Goal: Information Seeking & Learning: Check status

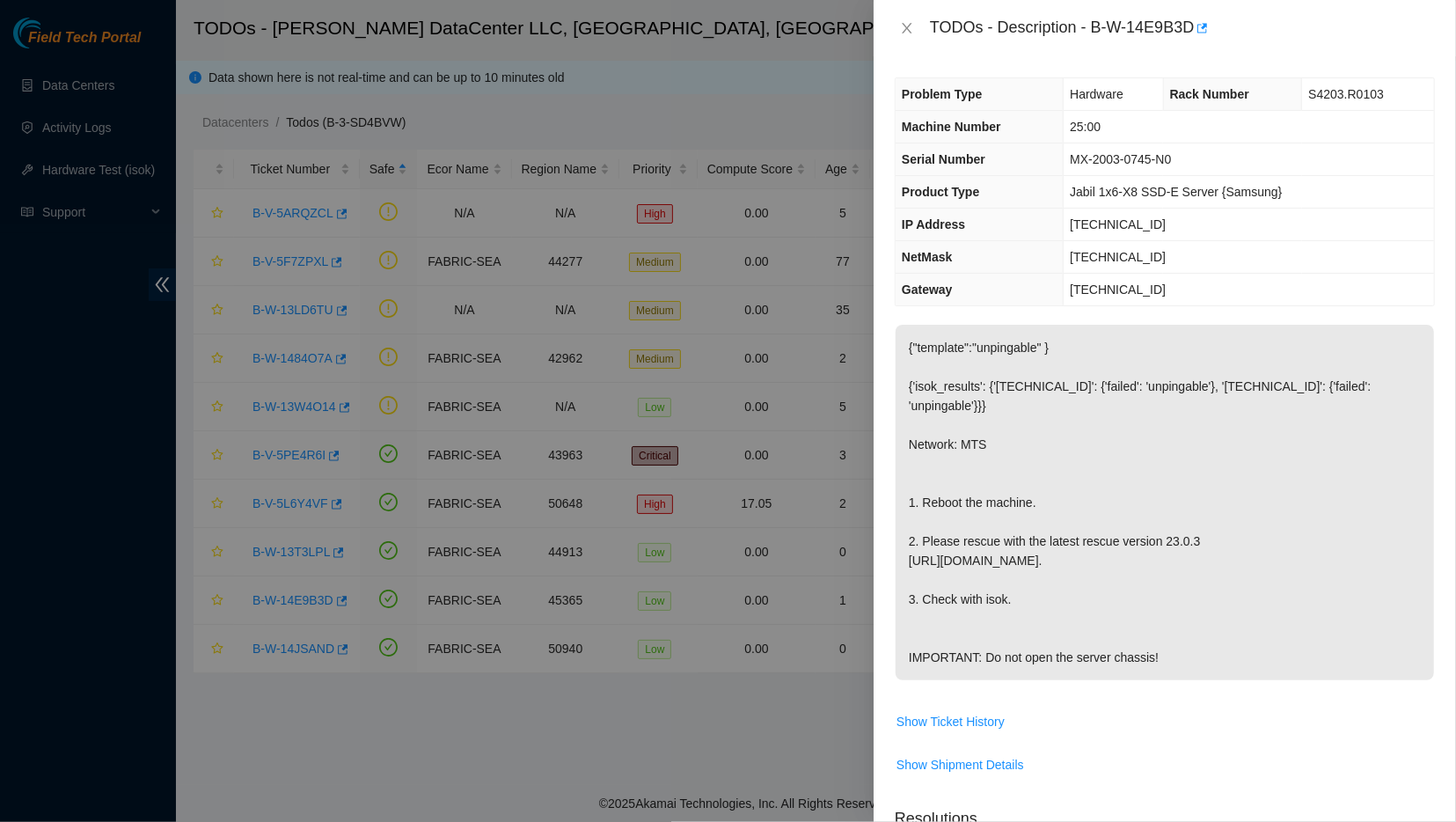
click at [1013, 435] on p "{"template":"unpingable" } {'isok_results': {'23.213.35.52': {'failed': 'unping…" at bounding box center [1166, 502] width 539 height 356
click at [904, 27] on icon "close" at bounding box center [908, 28] width 14 height 14
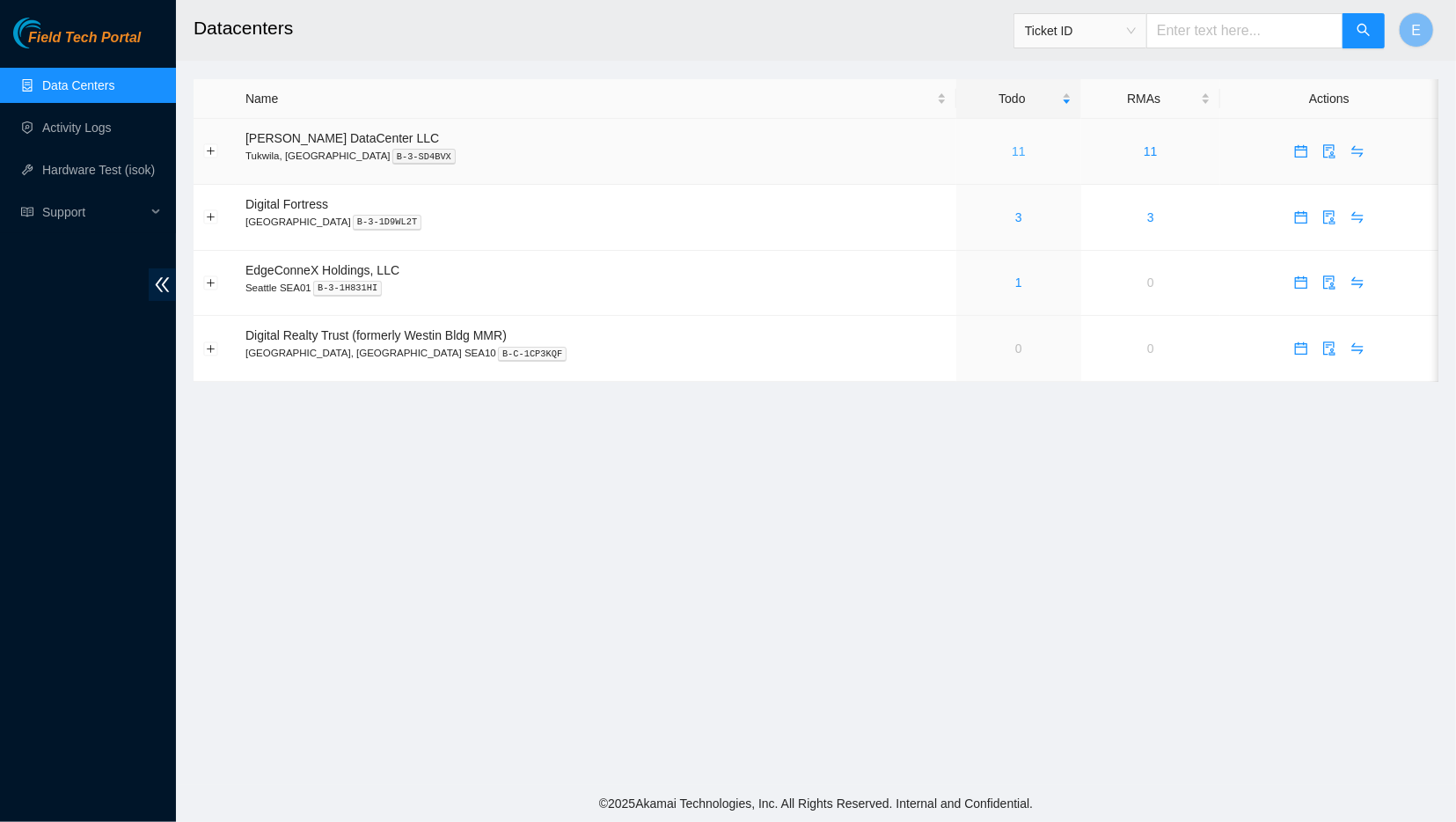
click at [1012, 150] on link "11" at bounding box center [1019, 151] width 14 height 14
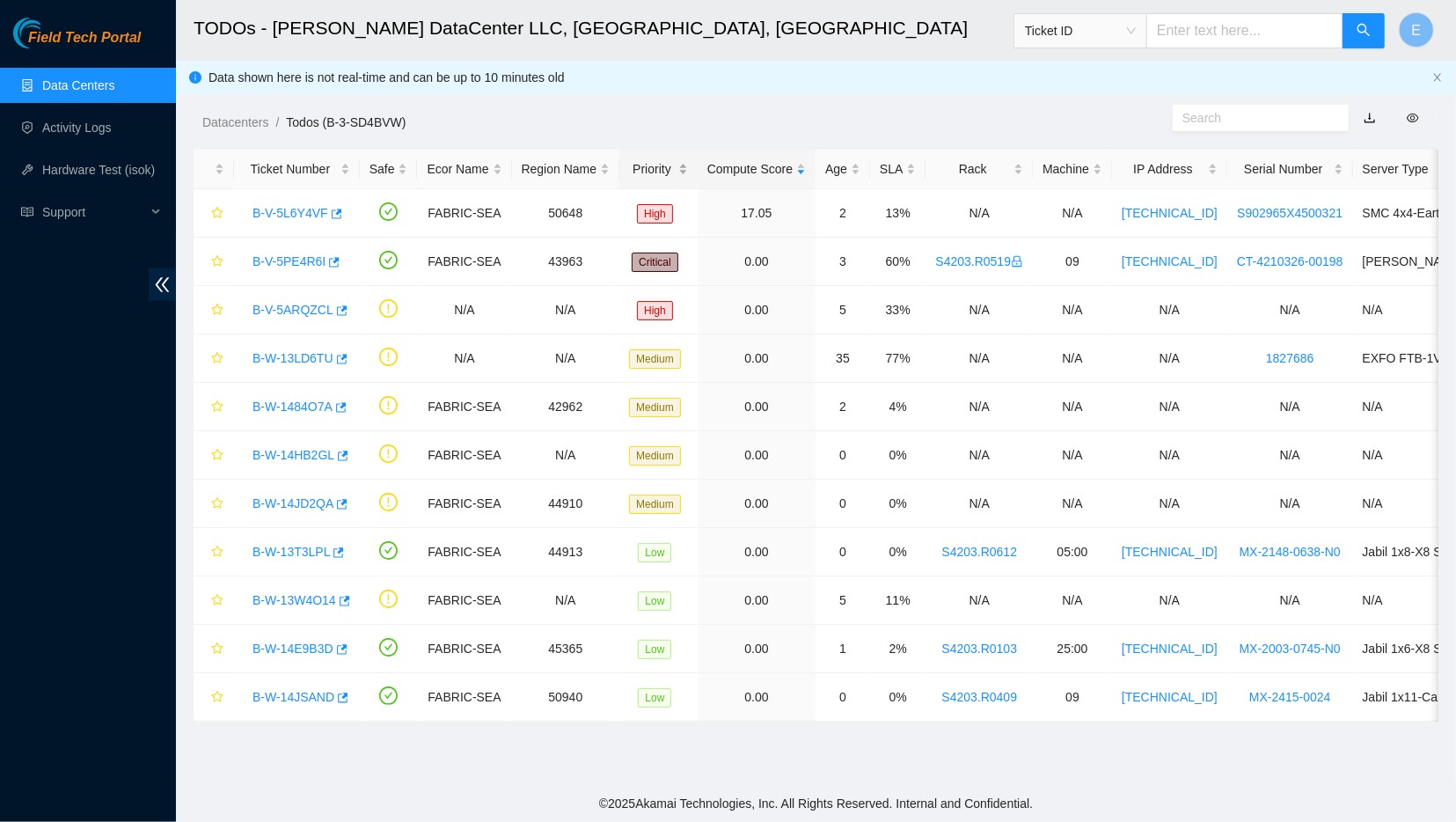
click at [633, 168] on div "Priority" at bounding box center [659, 169] width 59 height 19
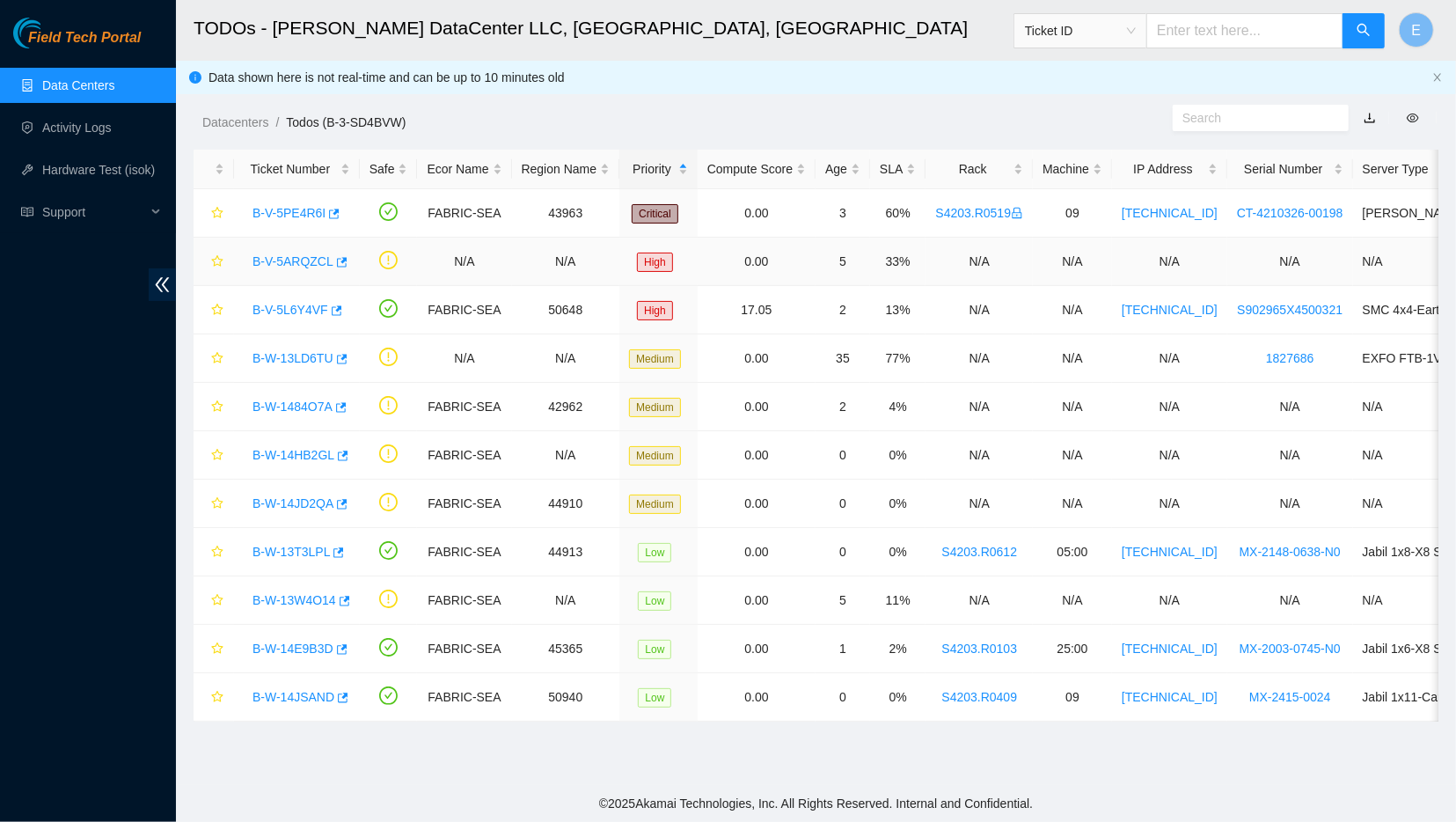
click at [277, 258] on link "B-V-5ARQZCL" at bounding box center [293, 261] width 81 height 14
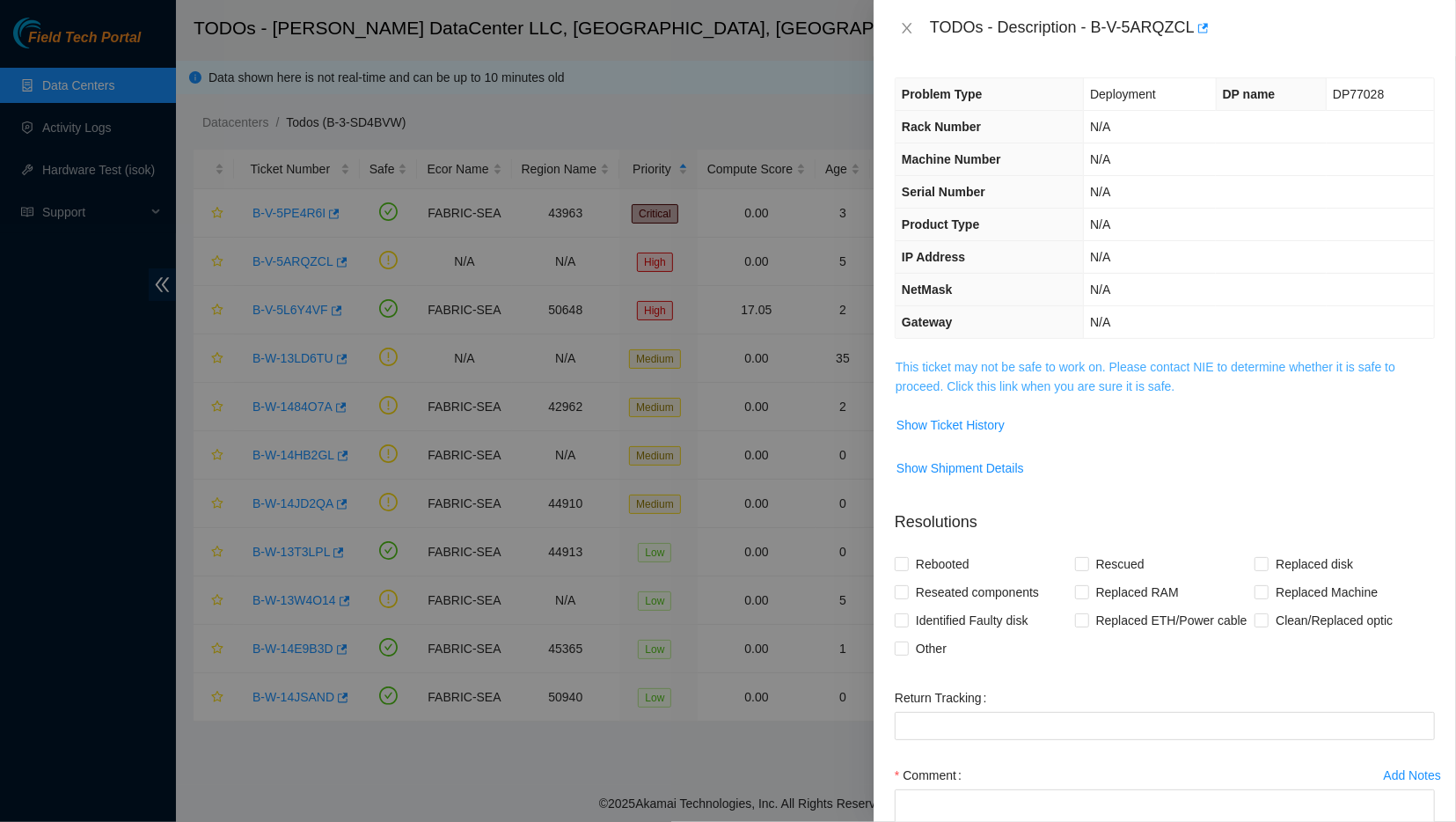
click at [1045, 377] on link "This ticket may not be safe to work on. Please contact NIE to determine whether…" at bounding box center [1146, 377] width 500 height 34
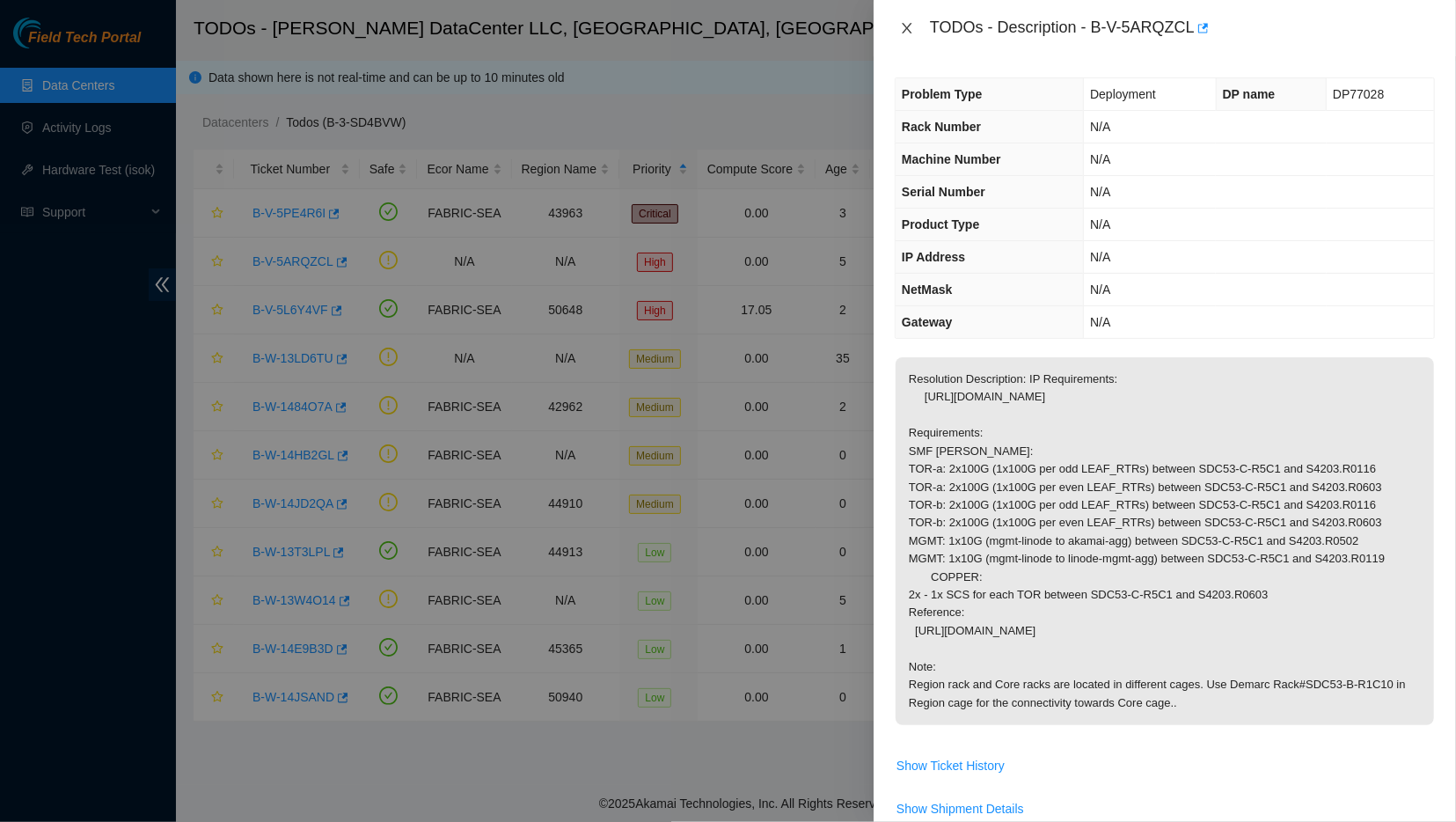
click at [909, 21] on button "Close" at bounding box center [908, 28] width 25 height 17
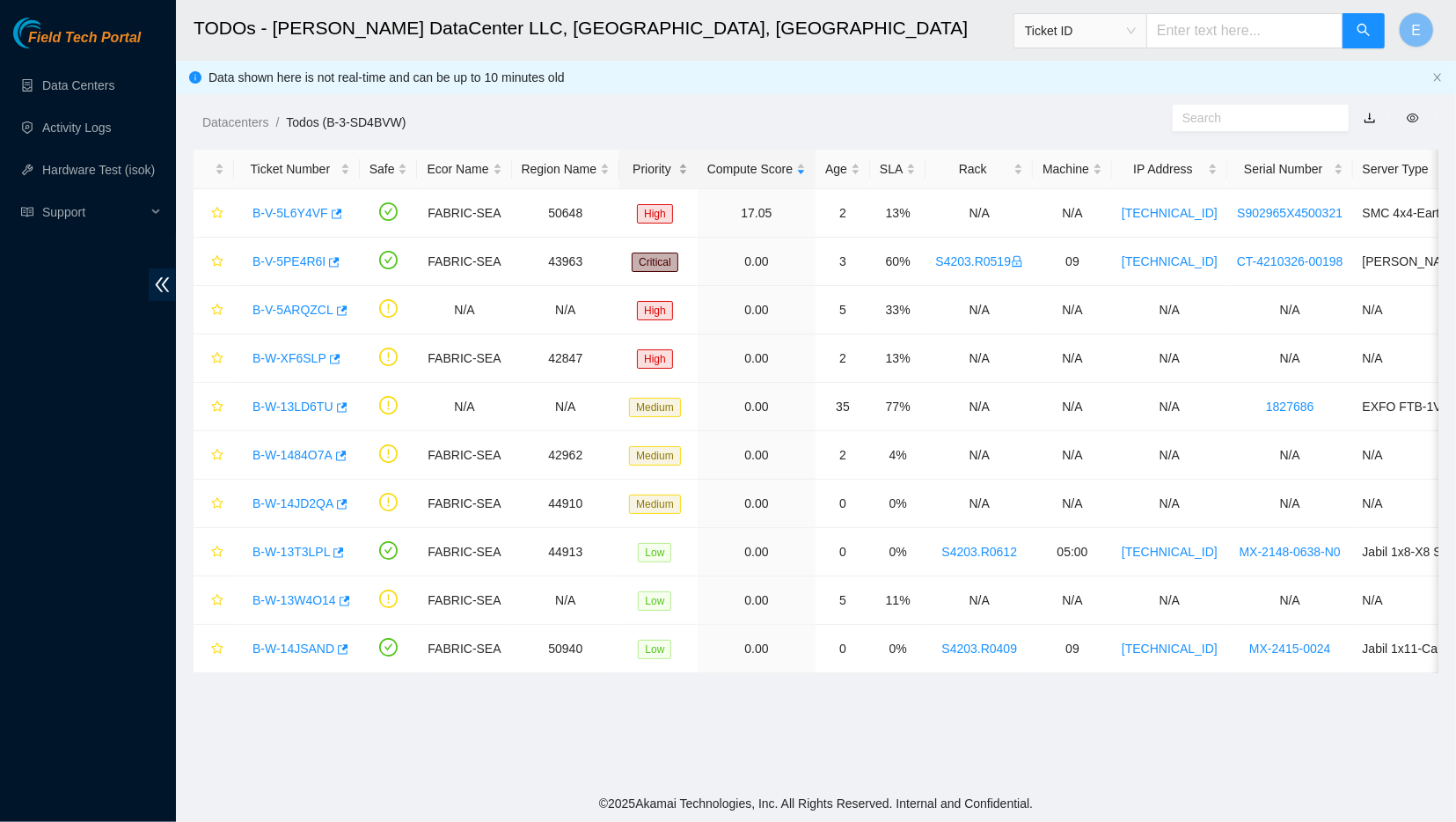
click at [637, 159] on div "Priority" at bounding box center [659, 169] width 59 height 19
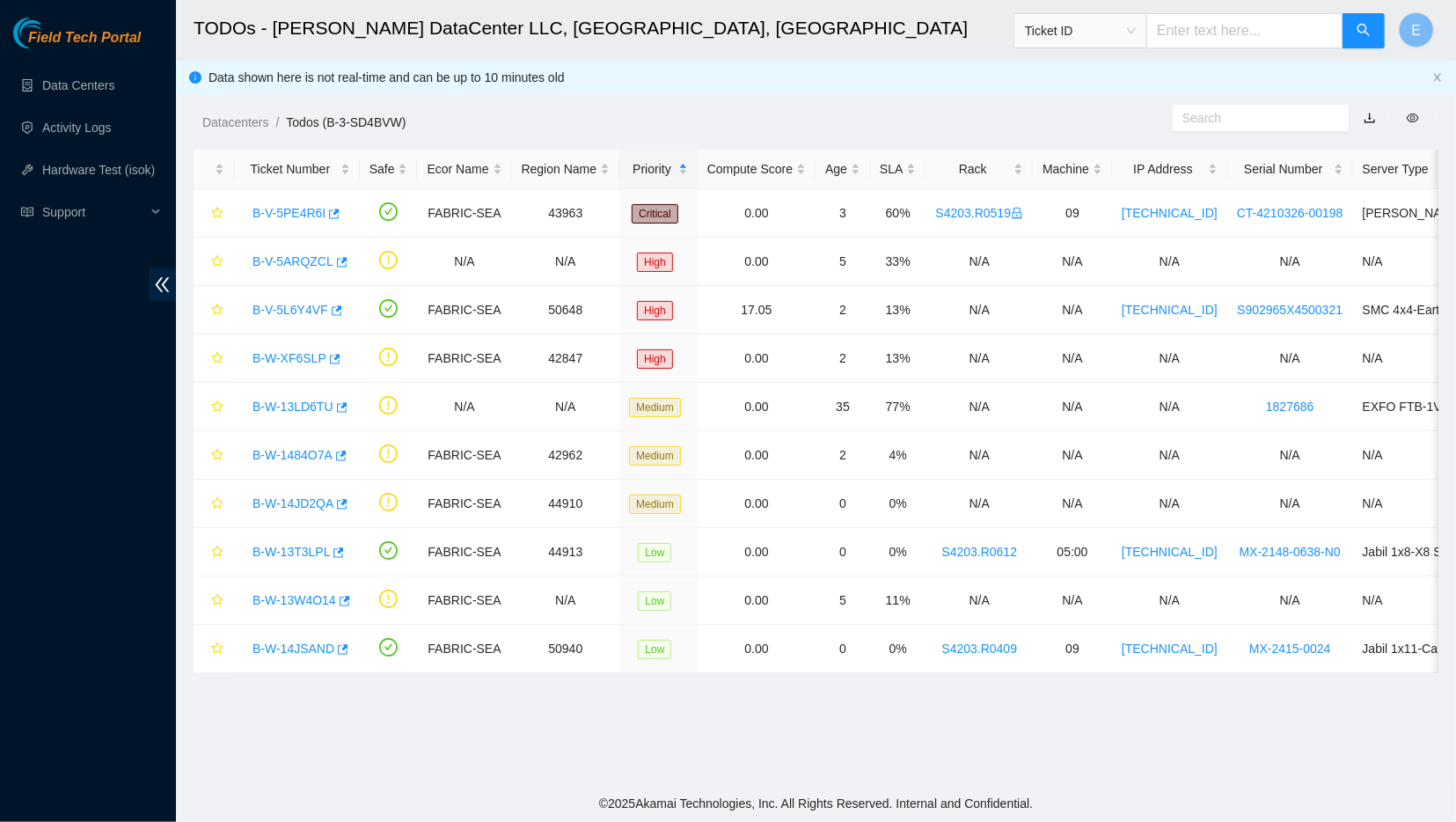
click at [638, 119] on ol "Datacenters / Todos (B-3-SD4BVW) /" at bounding box center [668, 123] width 933 height 19
click at [290, 212] on link "B-V-5PE4R6I" at bounding box center [289, 213] width 73 height 14
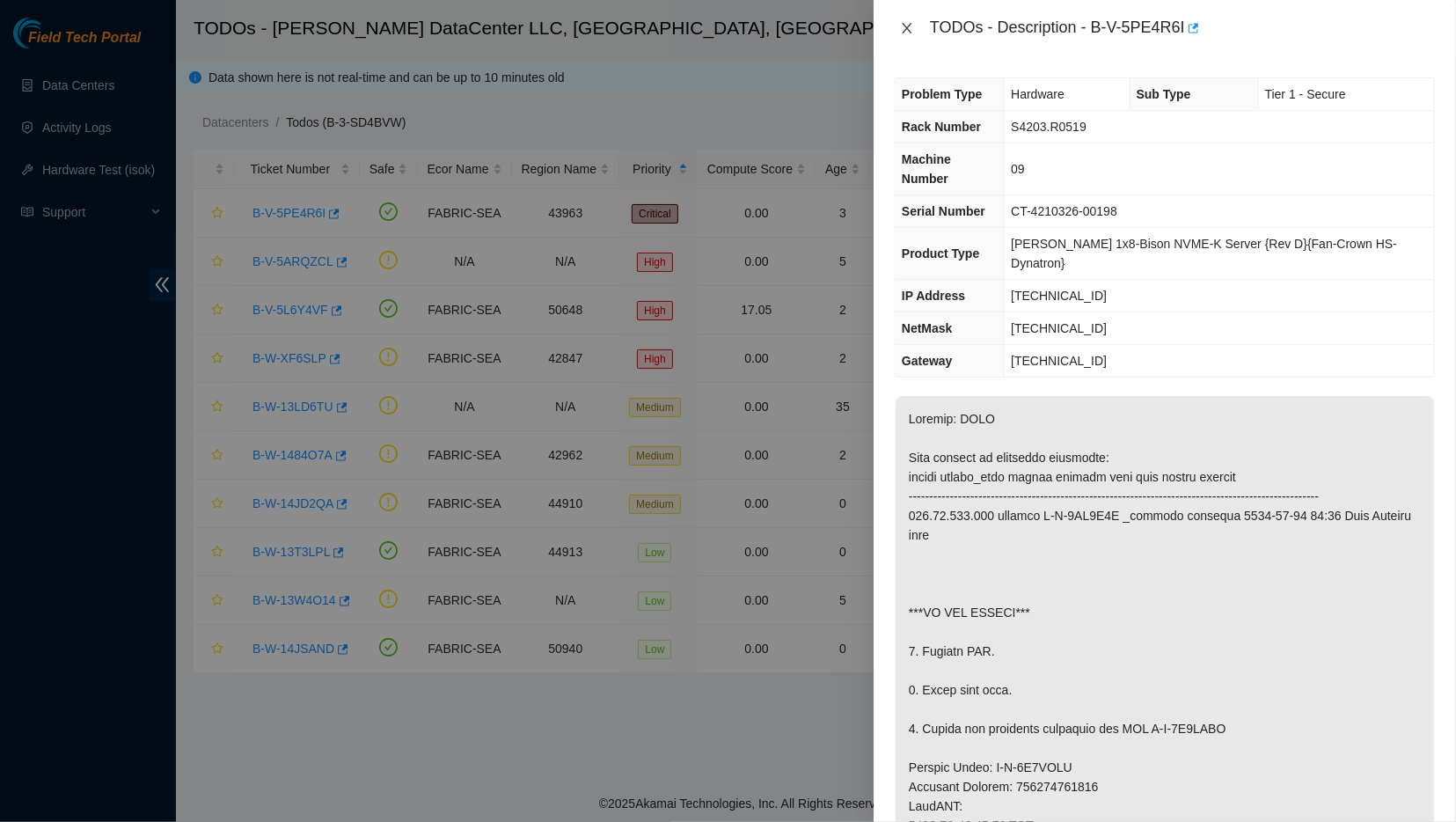
click at [912, 27] on icon "close" at bounding box center [908, 28] width 14 height 14
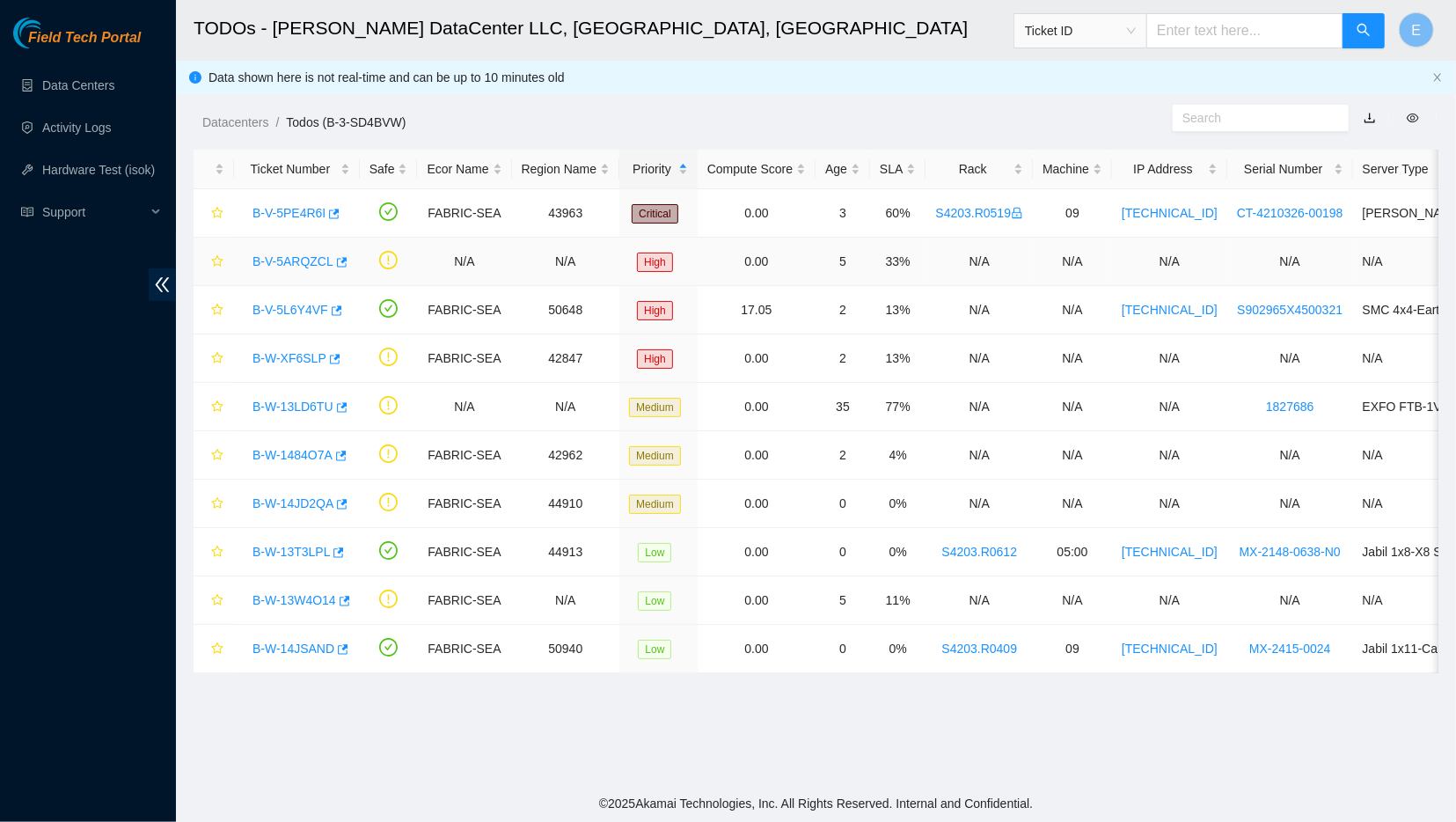
click at [267, 266] on link "B-V-5ARQZCL" at bounding box center [293, 261] width 81 height 14
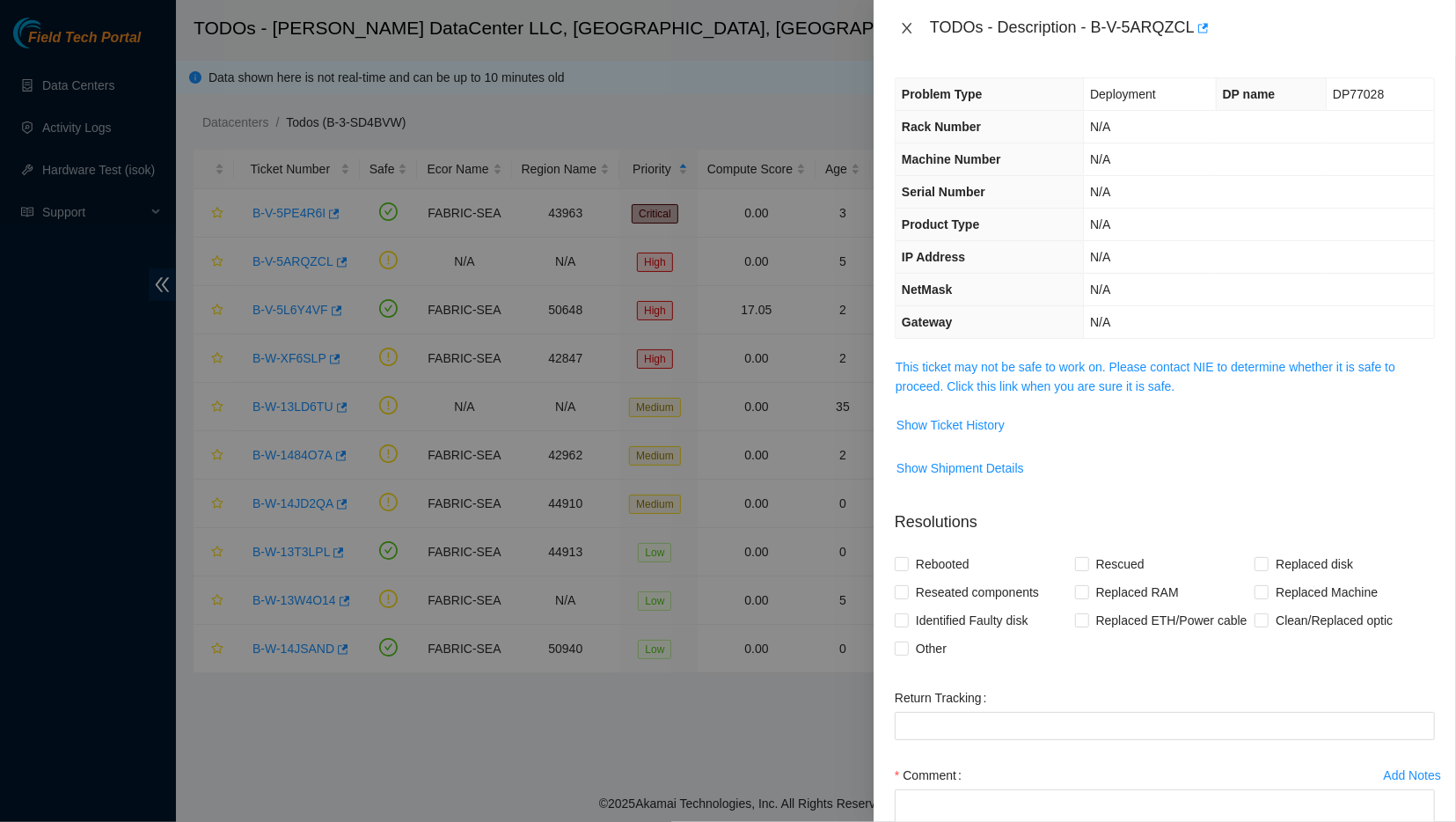
click at [901, 27] on icon "close" at bounding box center [908, 28] width 14 height 14
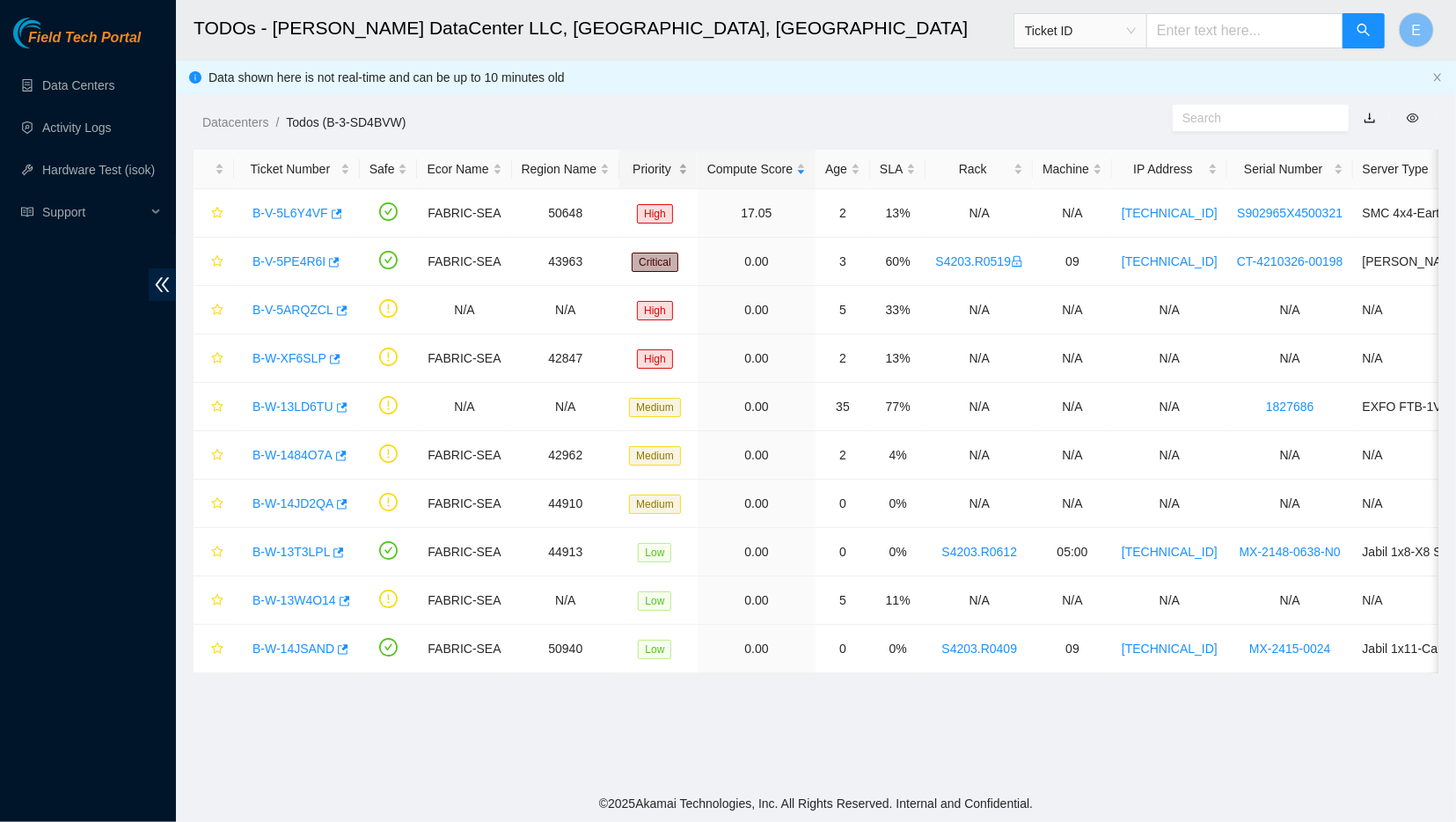
click at [639, 178] on div "Priority" at bounding box center [659, 169] width 59 height 19
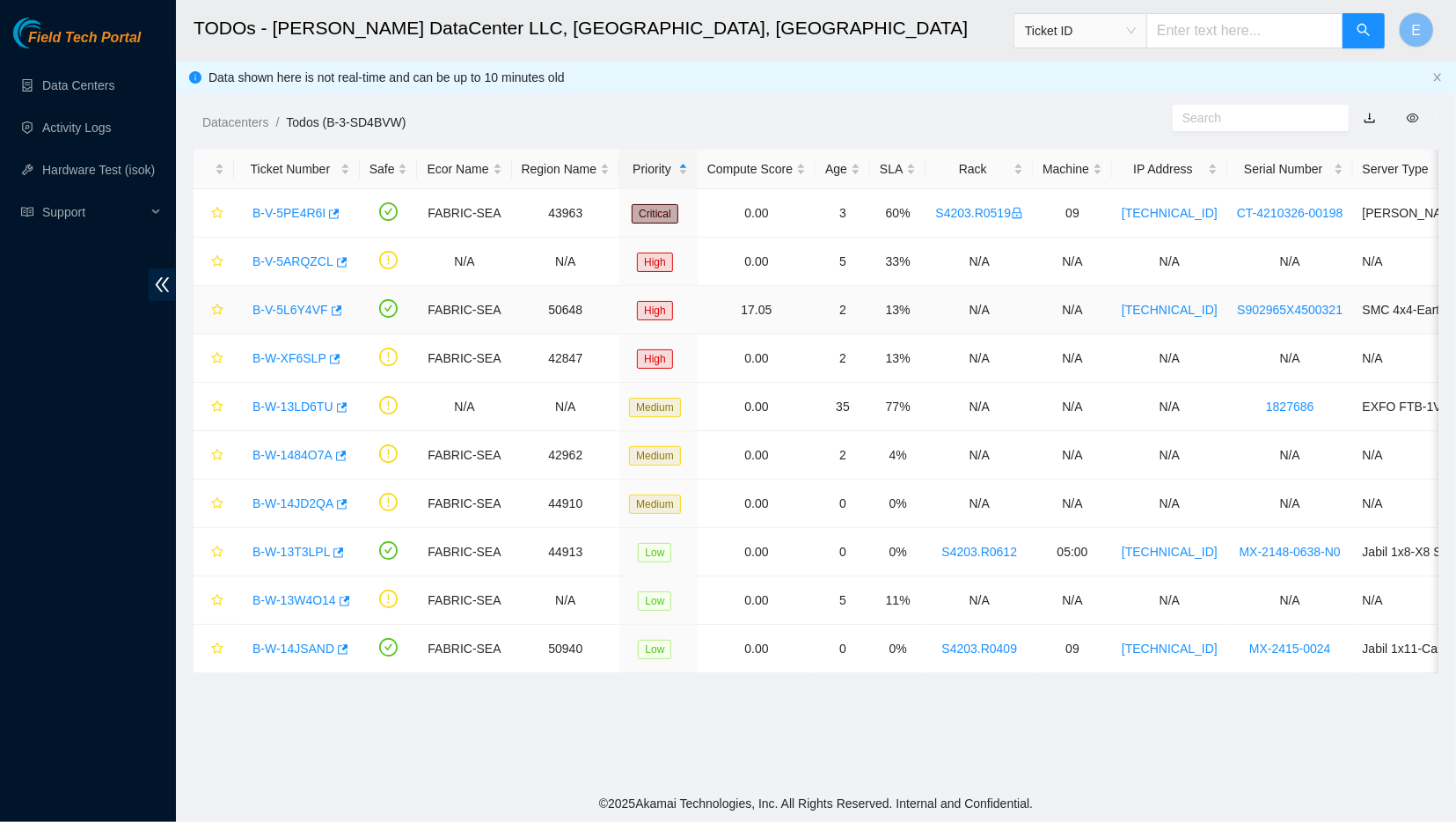
click at [288, 307] on link "B-V-5L6Y4VF" at bounding box center [290, 310] width 76 height 14
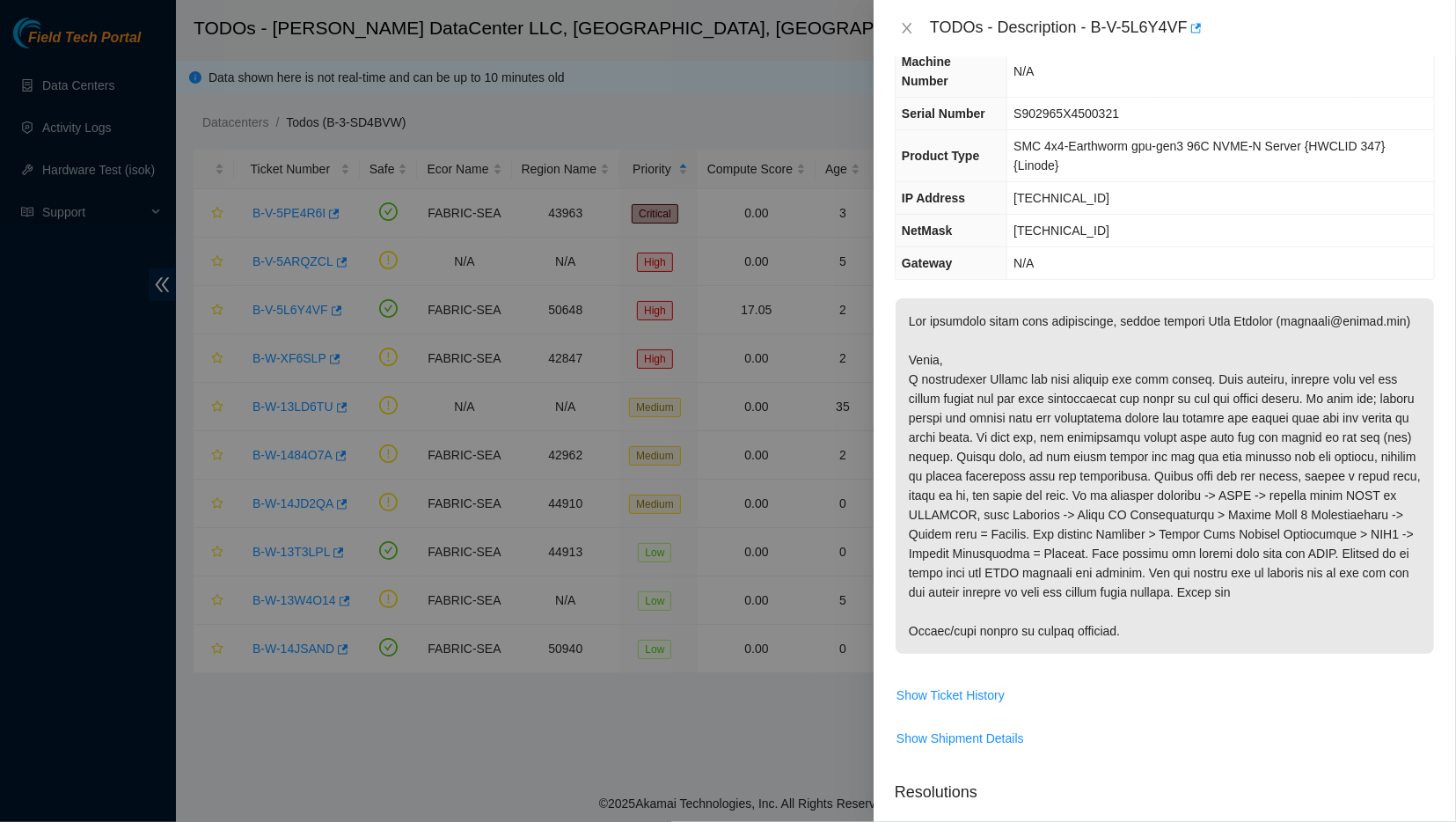
scroll to position [65, 0]
click at [906, 30] on icon "close" at bounding box center [908, 28] width 14 height 14
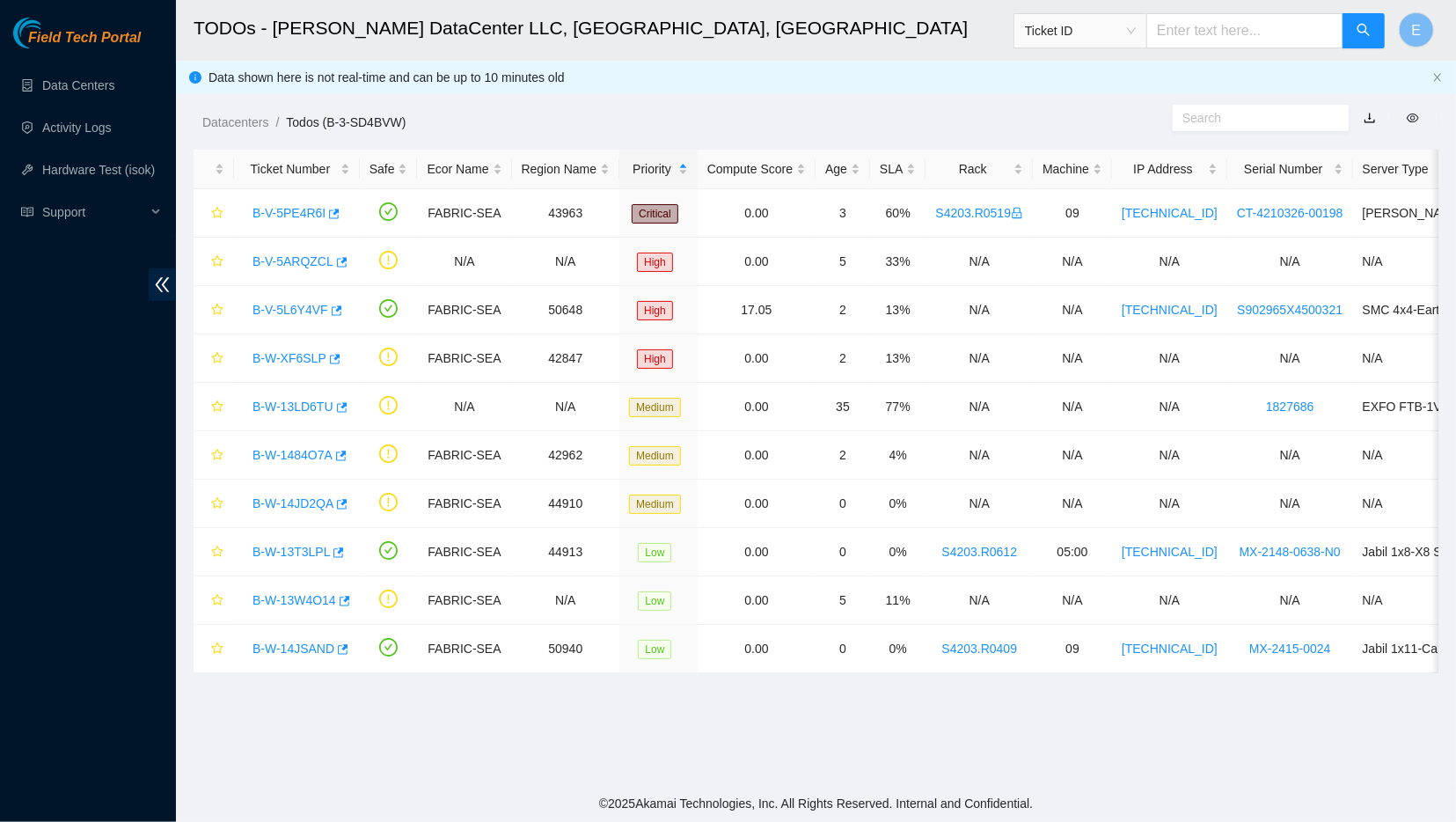
scroll to position [85, 0]
click at [292, 207] on link "B-V-5PE4R6I" at bounding box center [289, 213] width 73 height 14
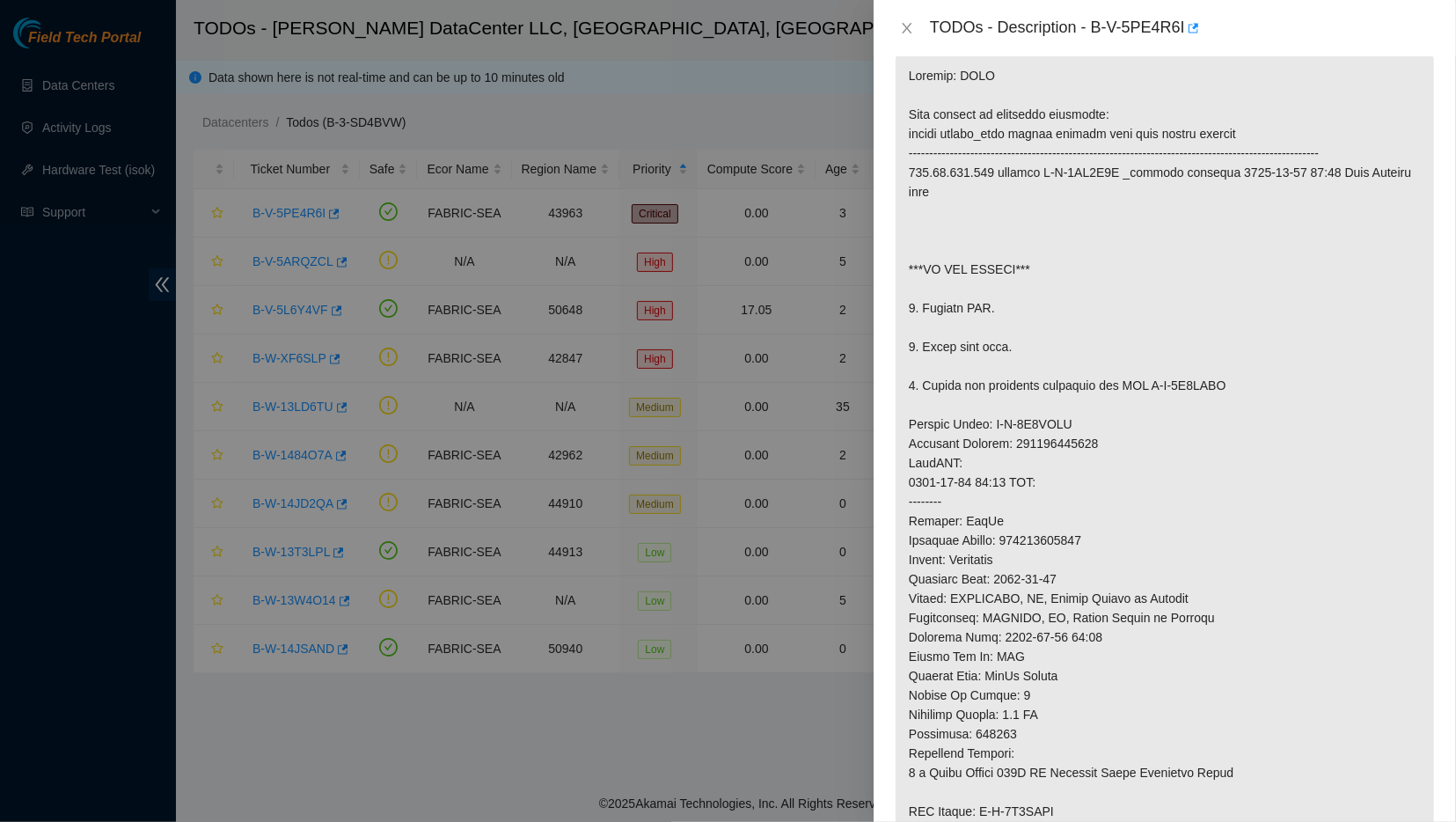
scroll to position [354, 0]
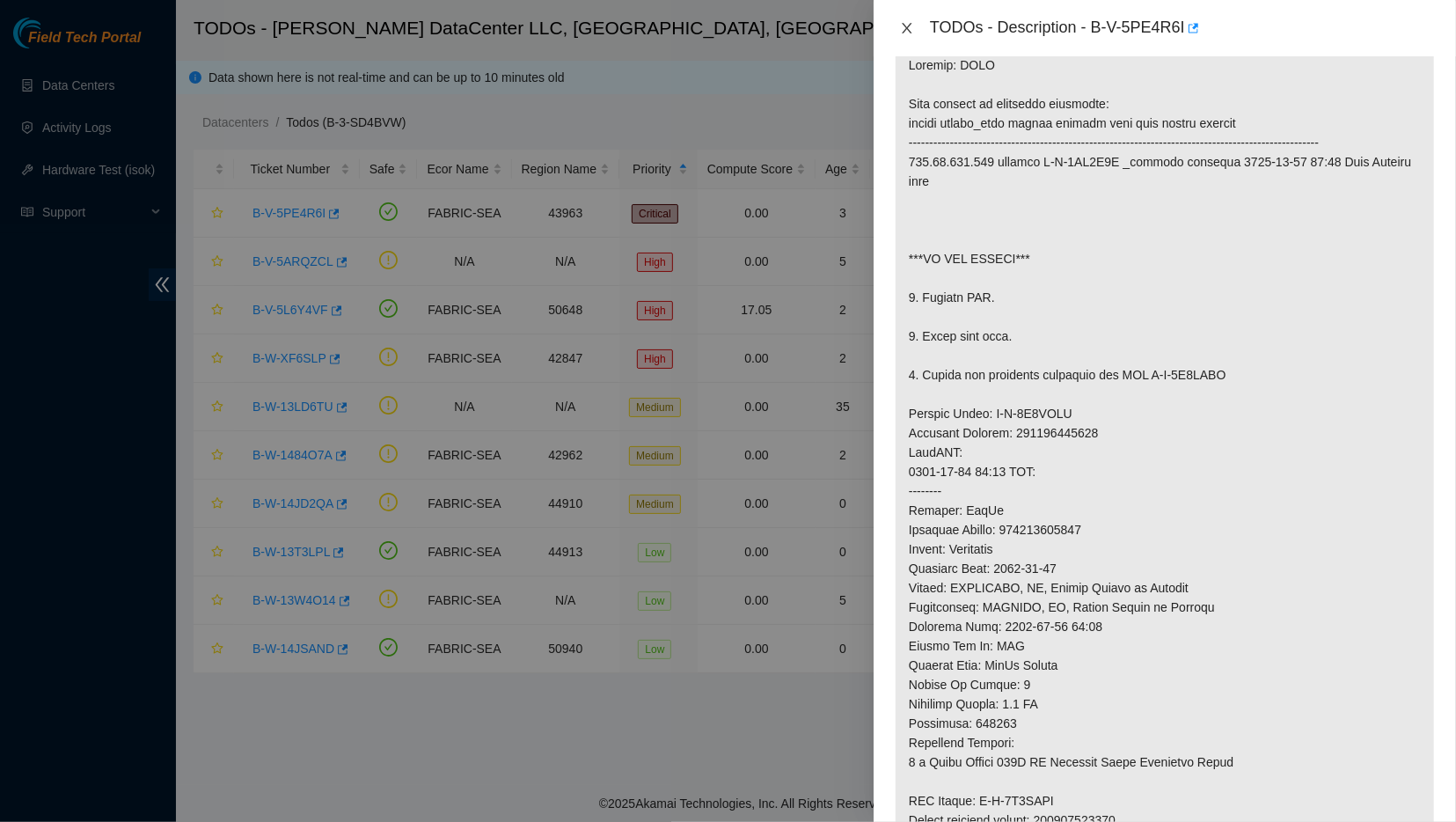
click at [901, 24] on icon "close" at bounding box center [908, 28] width 14 height 14
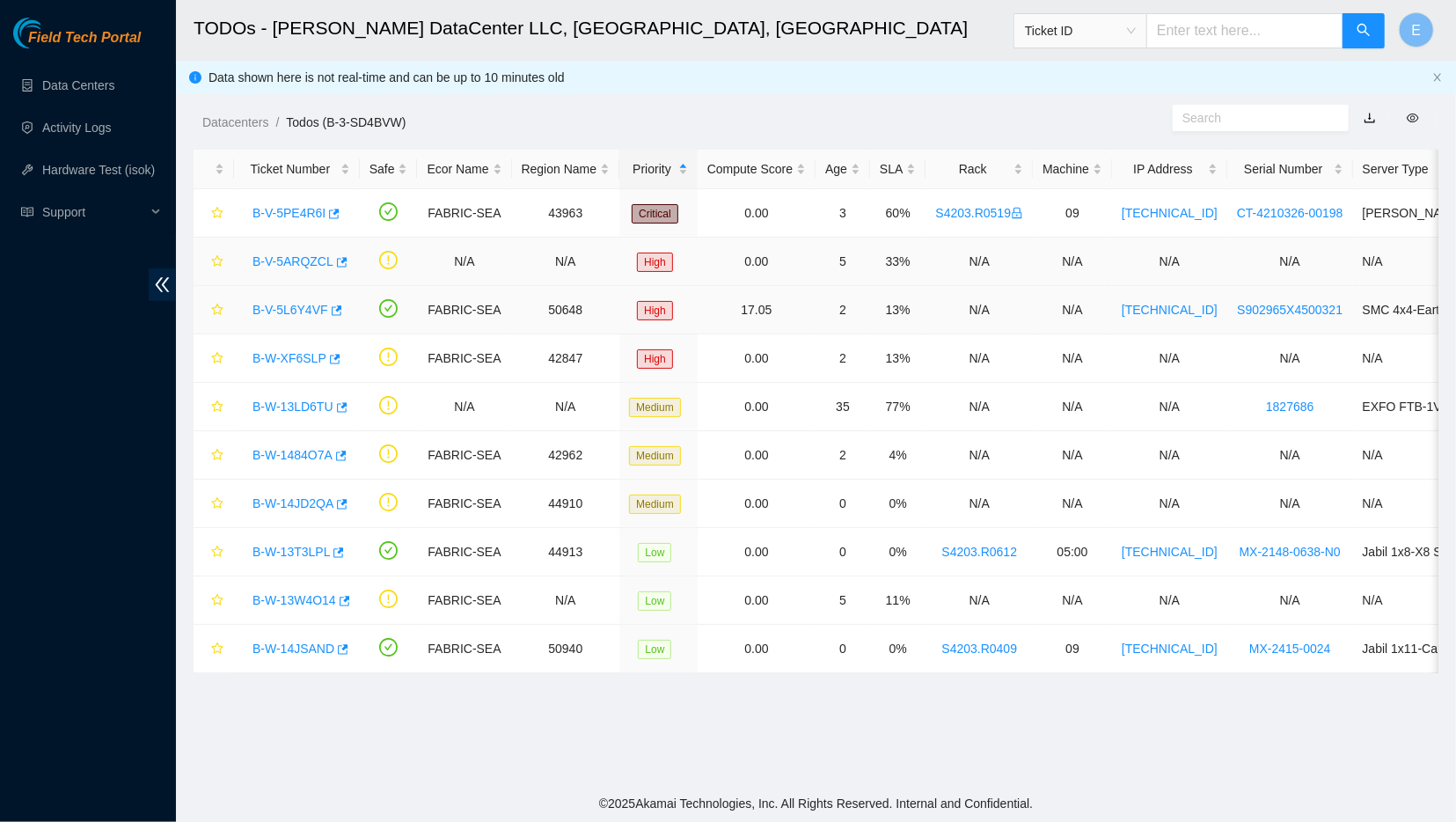
scroll to position [139, 0]
click at [293, 314] on link "B-V-5L6Y4VF" at bounding box center [290, 310] width 76 height 14
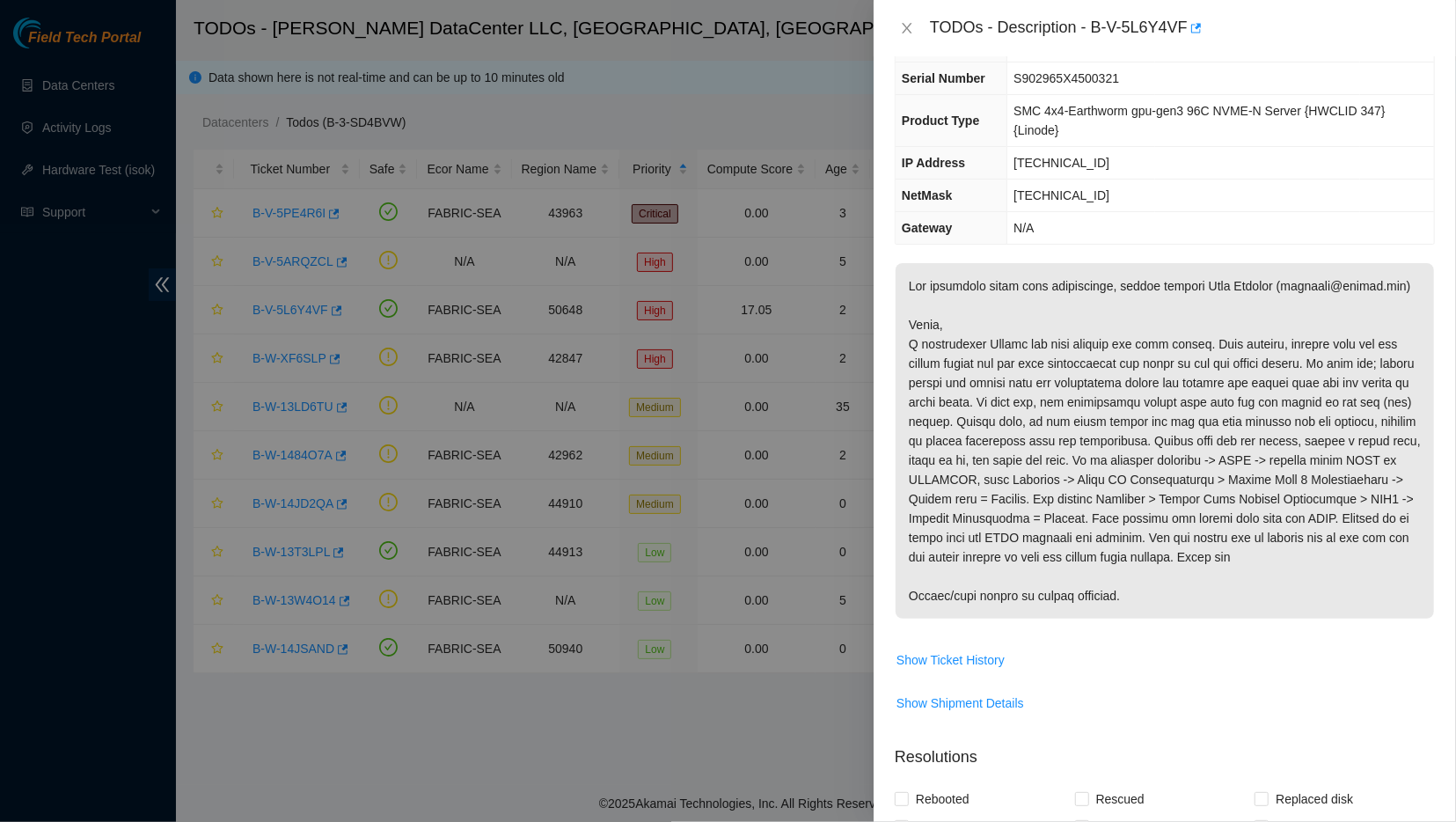
scroll to position [292, 0]
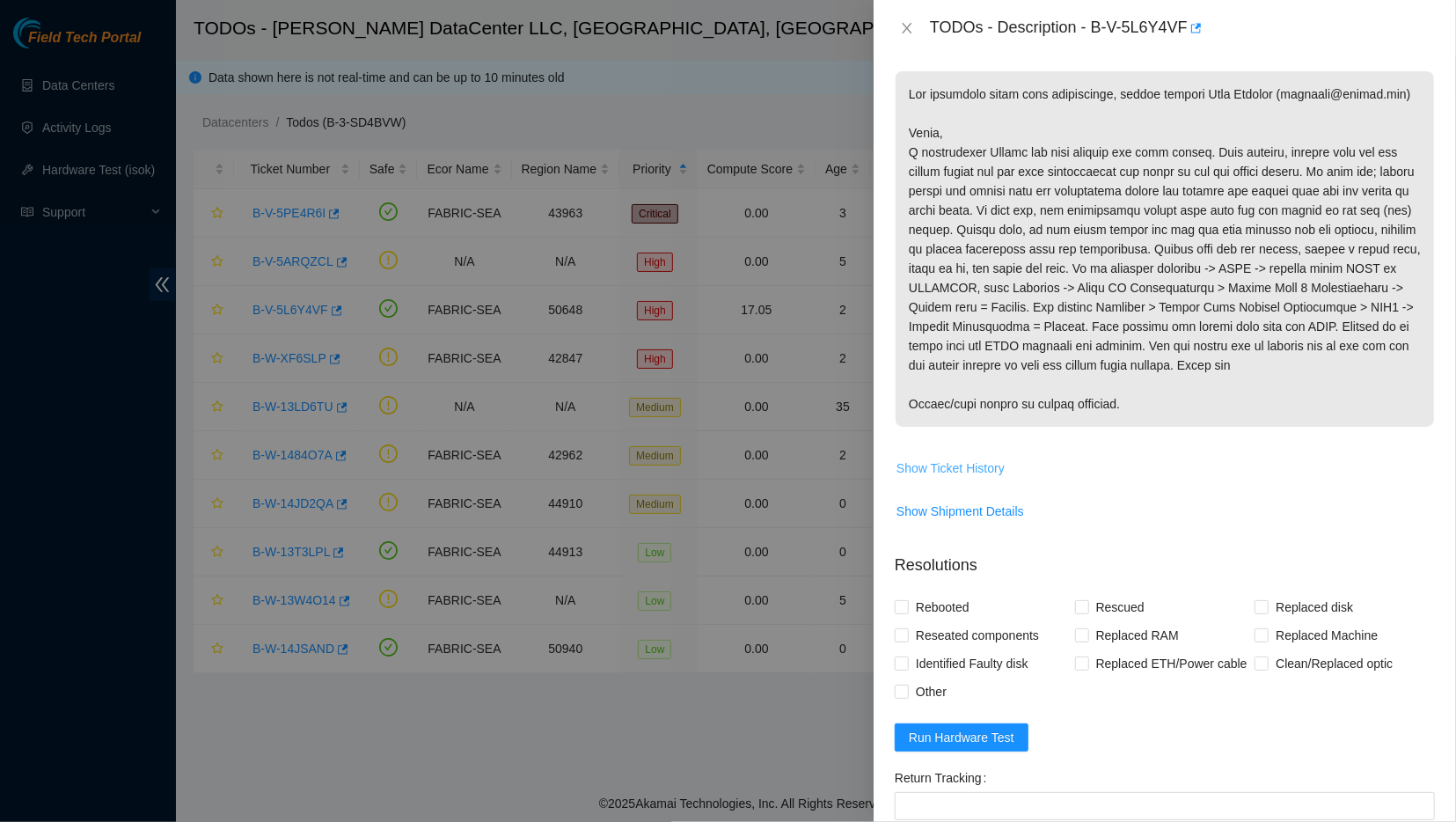
click at [954, 458] on span "Show Ticket History" at bounding box center [951, 468] width 109 height 19
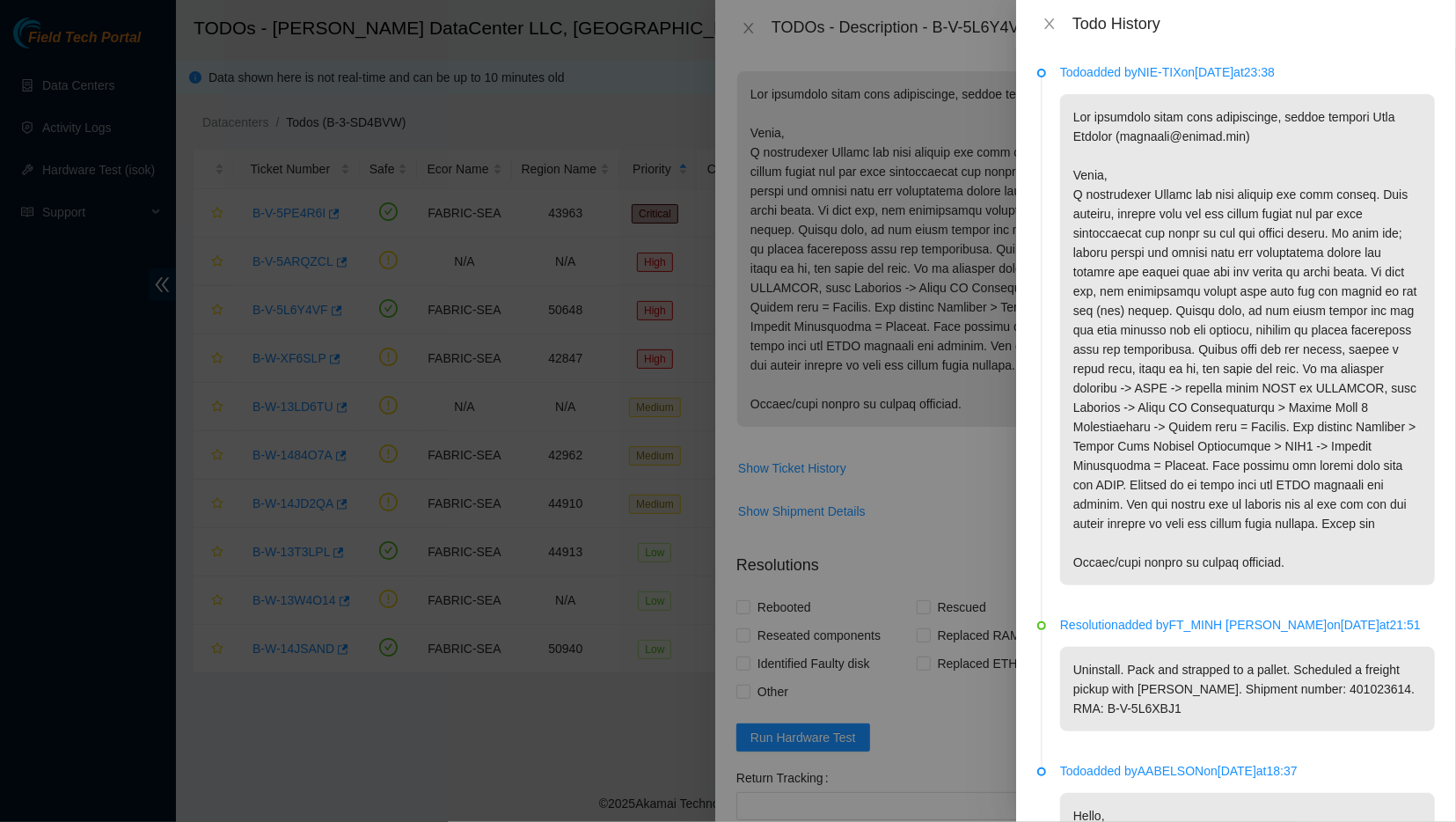
scroll to position [190, 0]
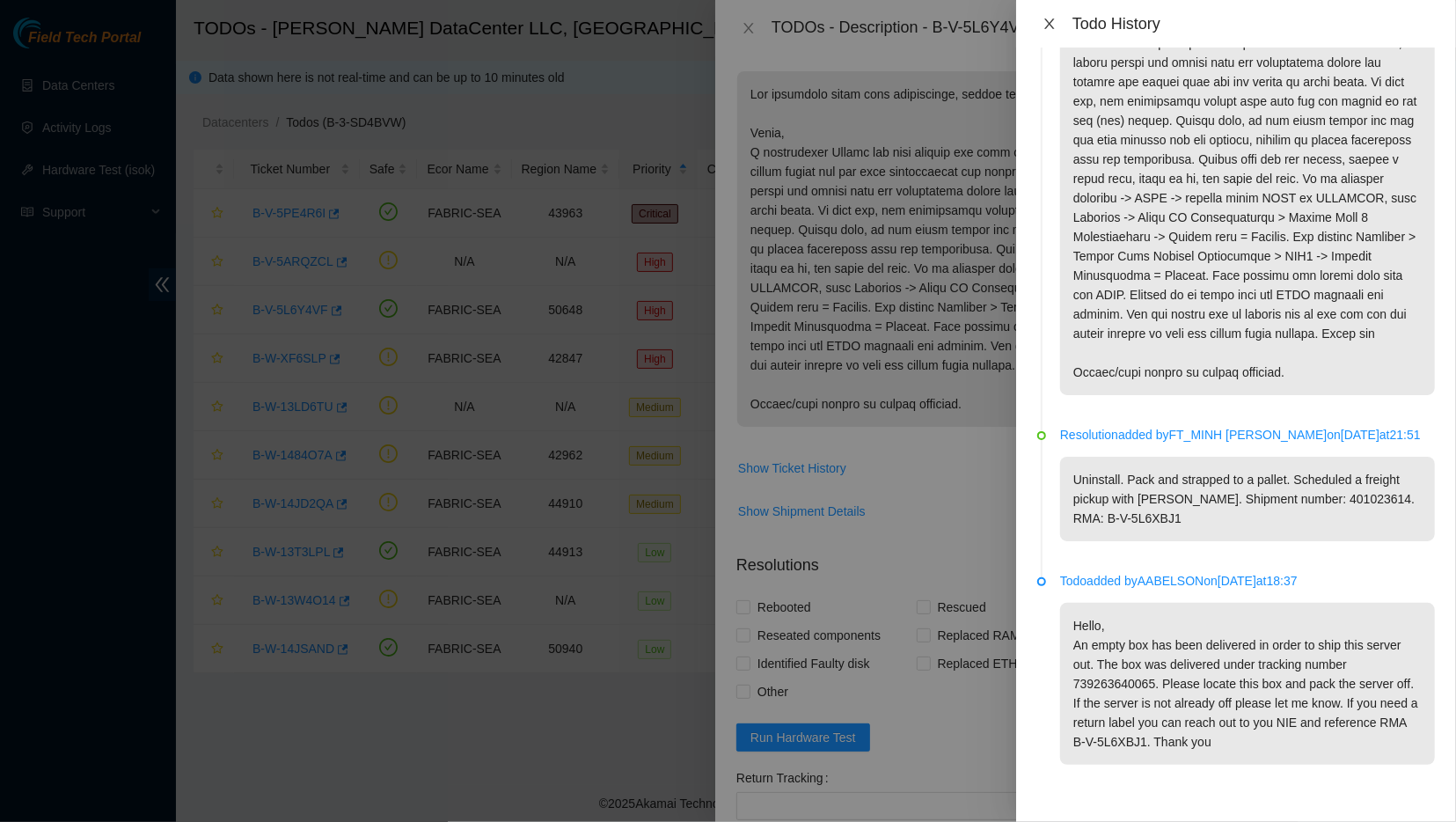
click at [1049, 31] on icon "close" at bounding box center [1050, 24] width 14 height 14
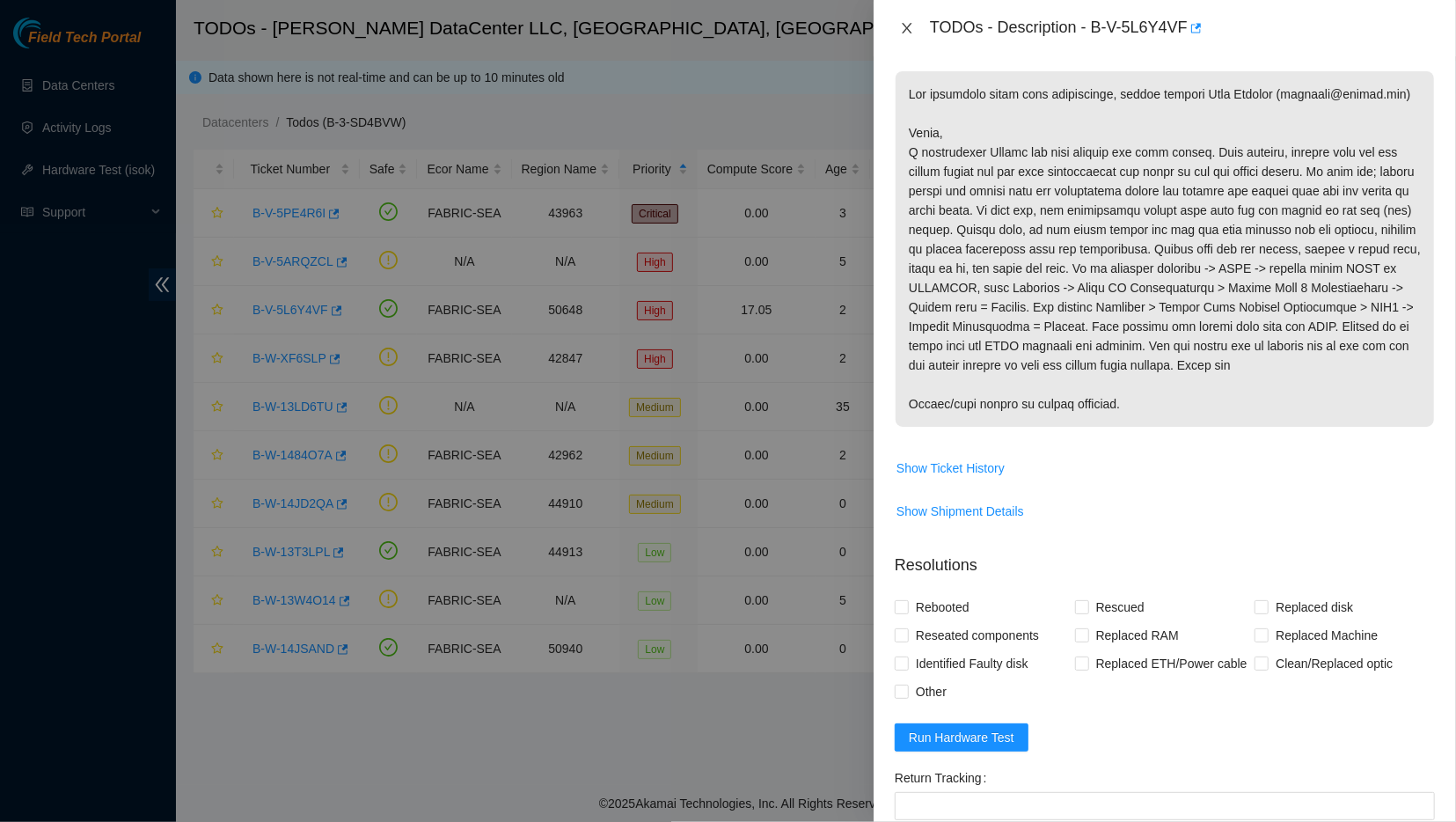
click at [904, 33] on icon "close" at bounding box center [908, 28] width 14 height 14
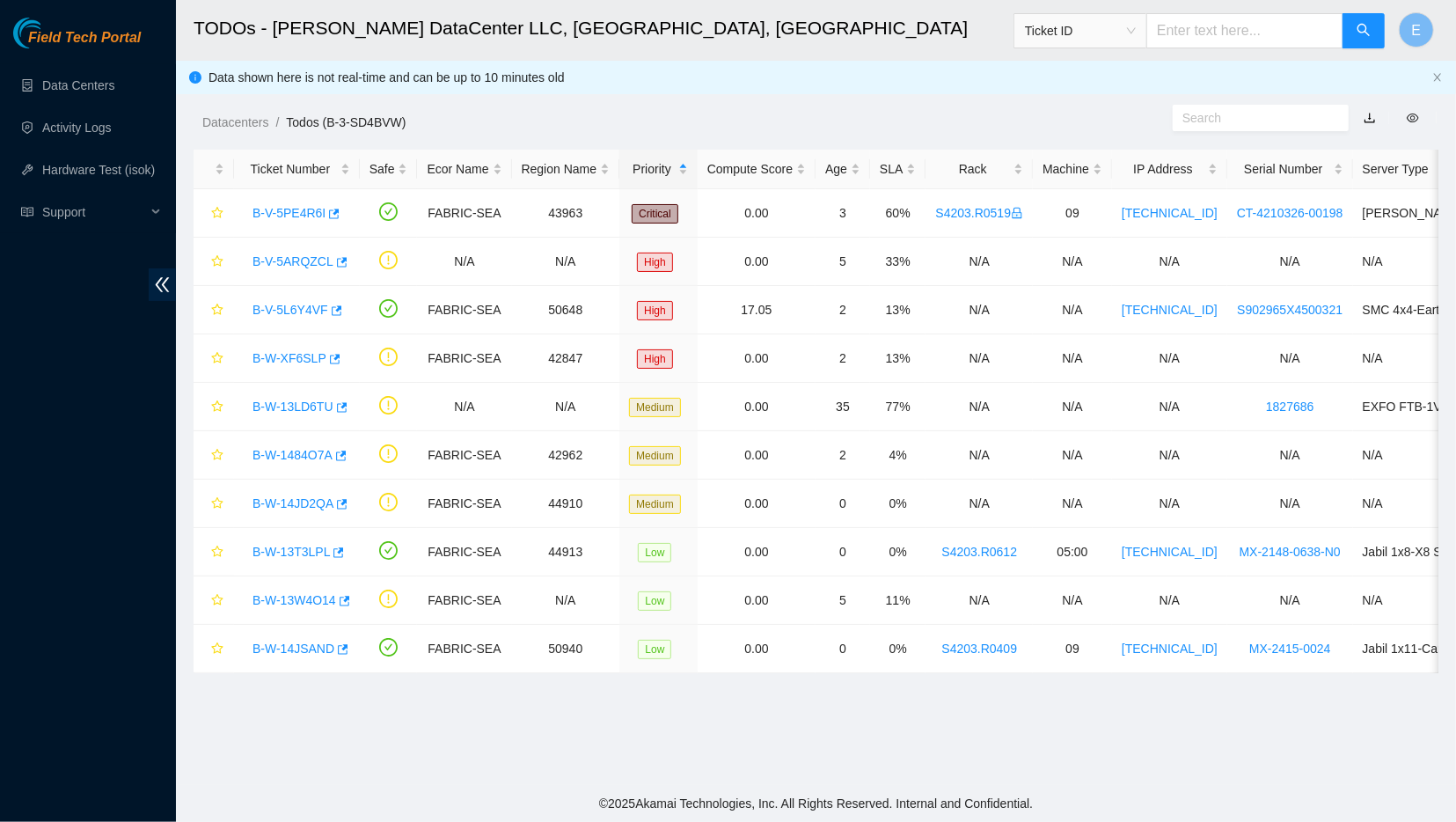
scroll to position [139, 0]
click at [577, 19] on h2 "TODOs - [PERSON_NAME] DataCenter LLC, [GEOGRAPHIC_DATA], [GEOGRAPHIC_DATA]" at bounding box center [690, 28] width 995 height 57
click at [112, 134] on link "Activity Logs" at bounding box center [77, 128] width 70 height 14
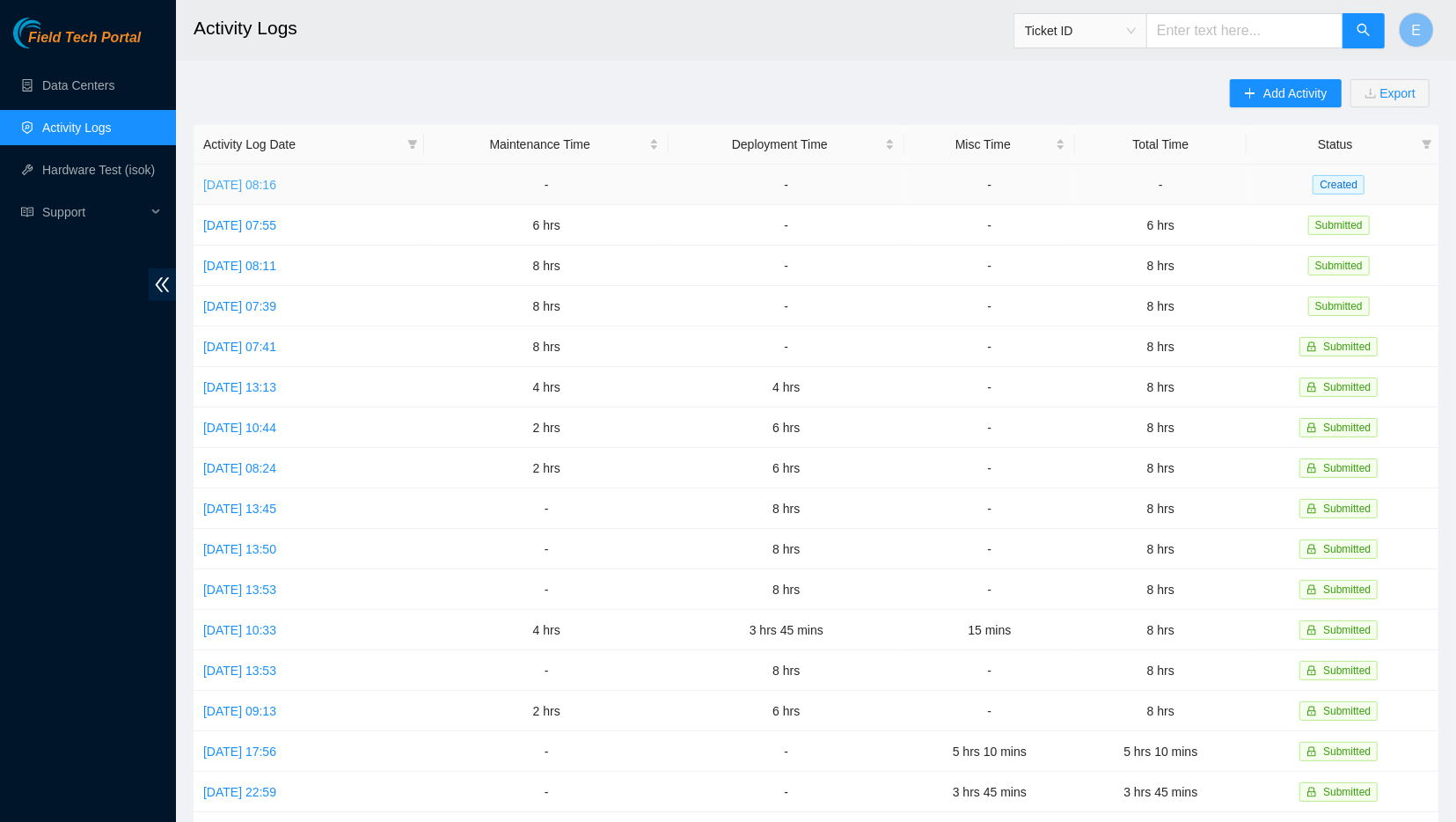
click at [276, 188] on link "[DATE] 08:16" at bounding box center [239, 185] width 73 height 14
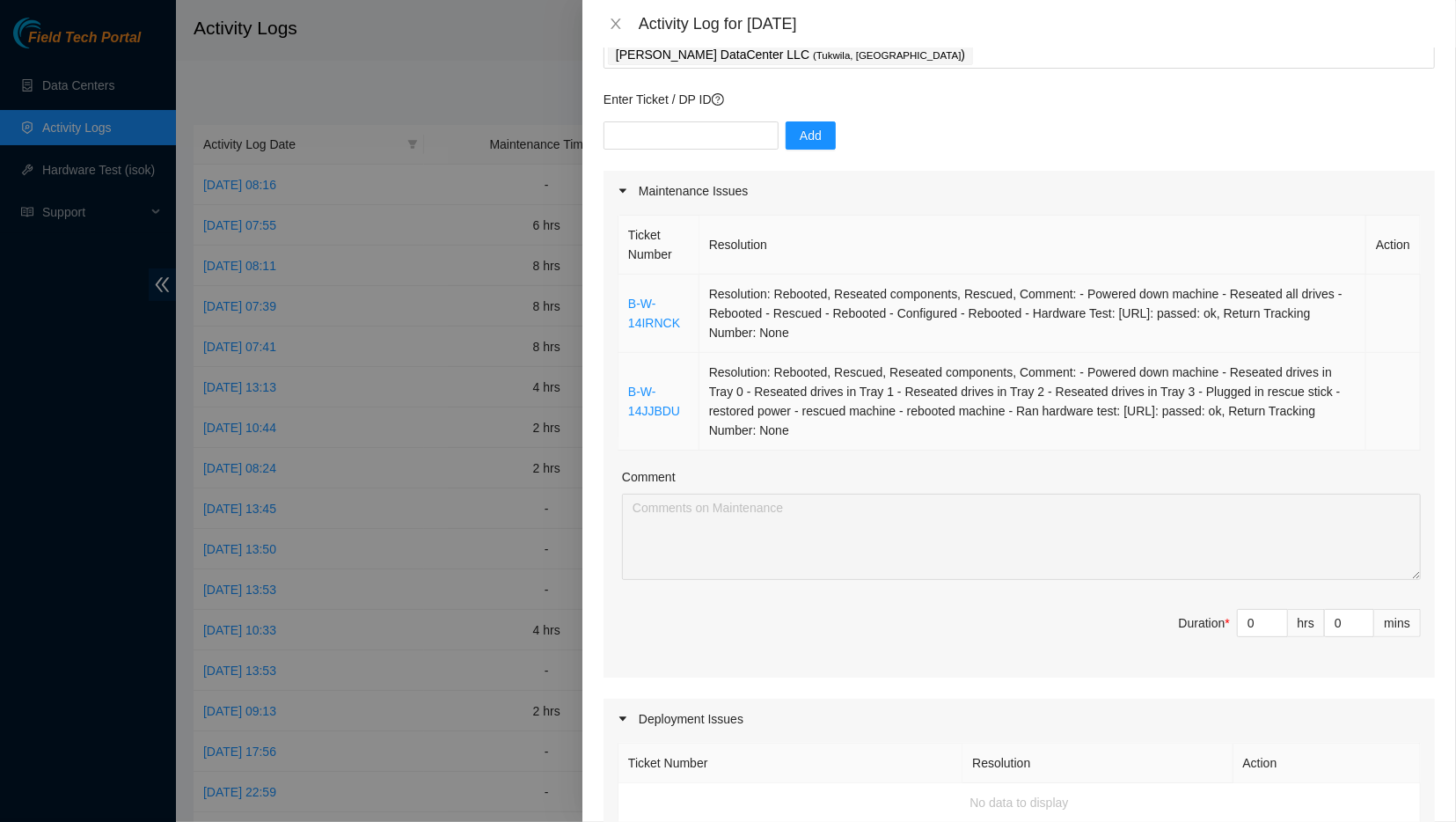
scroll to position [106, 0]
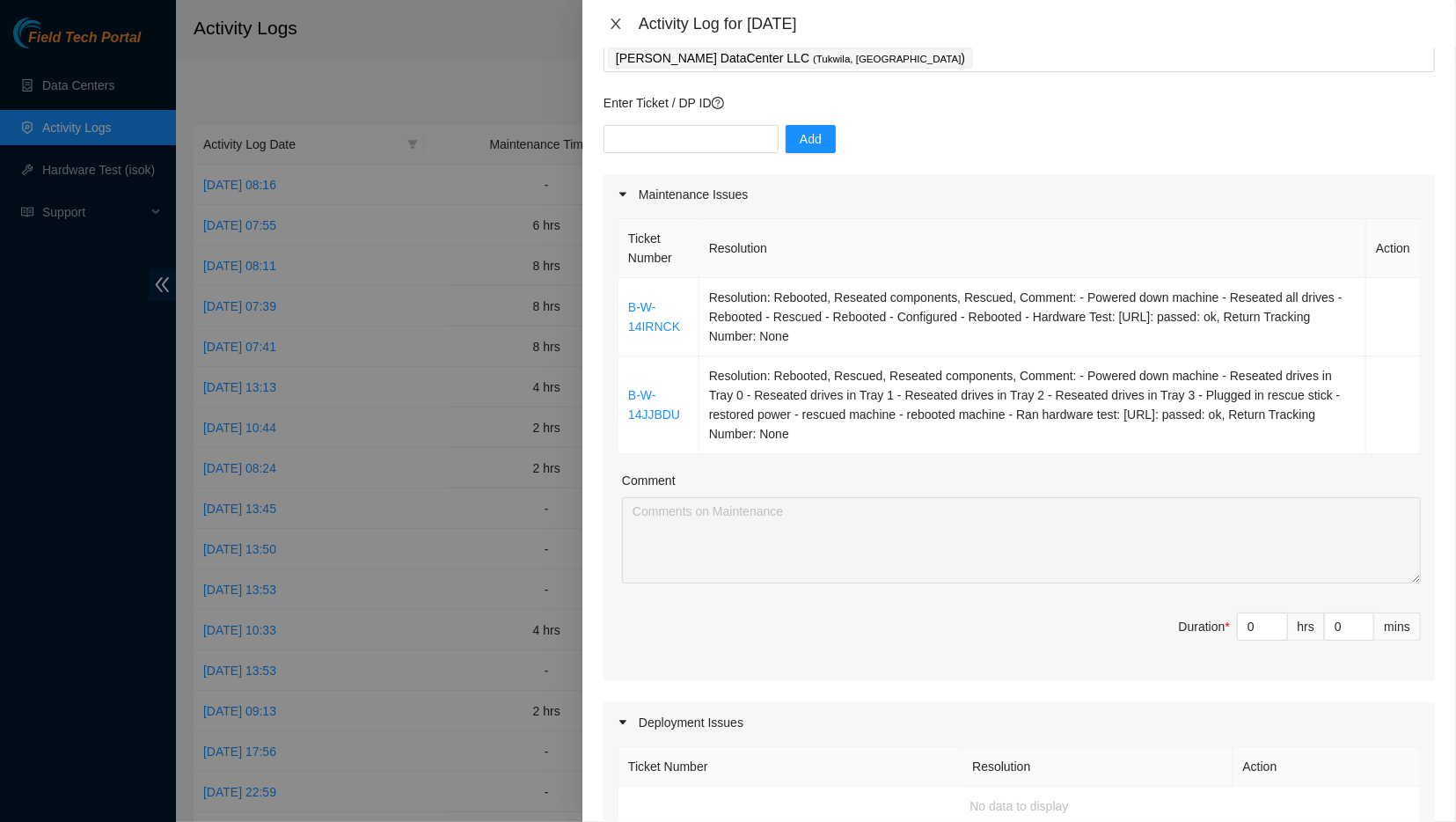
click at [609, 19] on icon "close" at bounding box center [616, 24] width 14 height 14
